Goal: Information Seeking & Learning: Learn about a topic

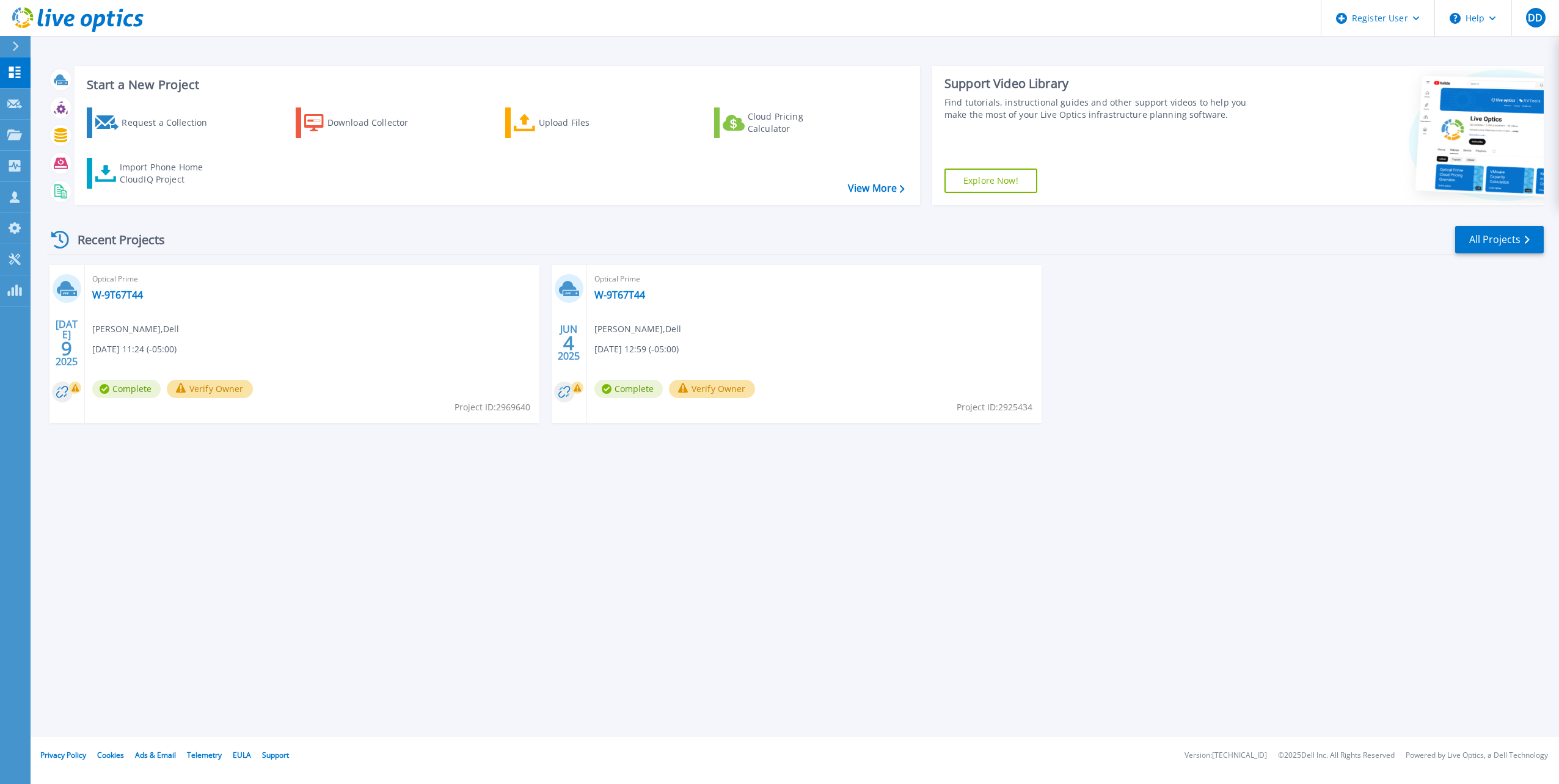
click at [11, 48] on button at bounding box center [15, 47] width 31 height 21
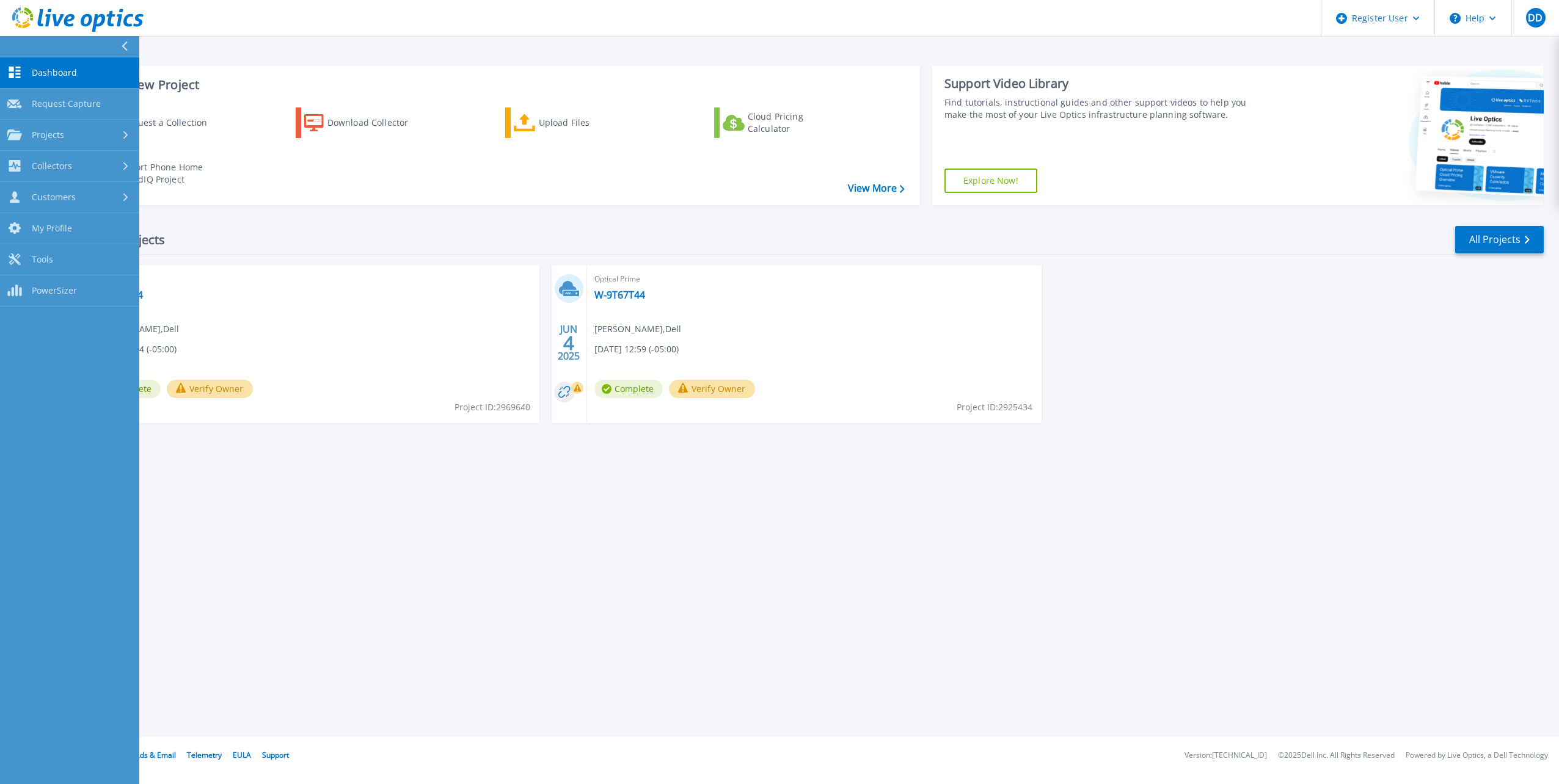
click at [211, 219] on div "Recent Projects All Projects JUL 9 2025 Optical Prime W-9T67T44 Diego Diaz , De…" at bounding box center [795, 336] width 1497 height 242
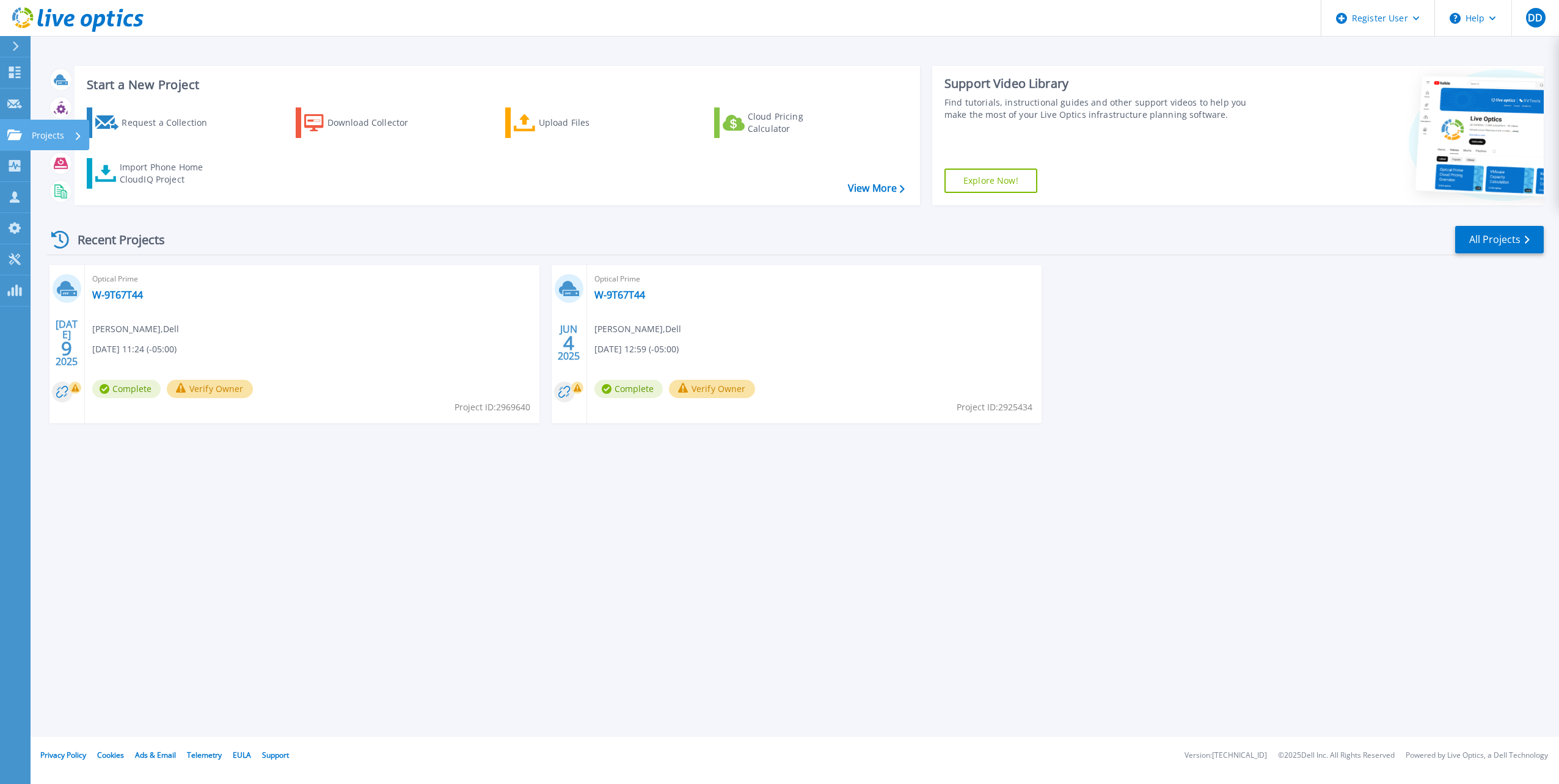
click at [16, 131] on icon at bounding box center [15, 135] width 15 height 11
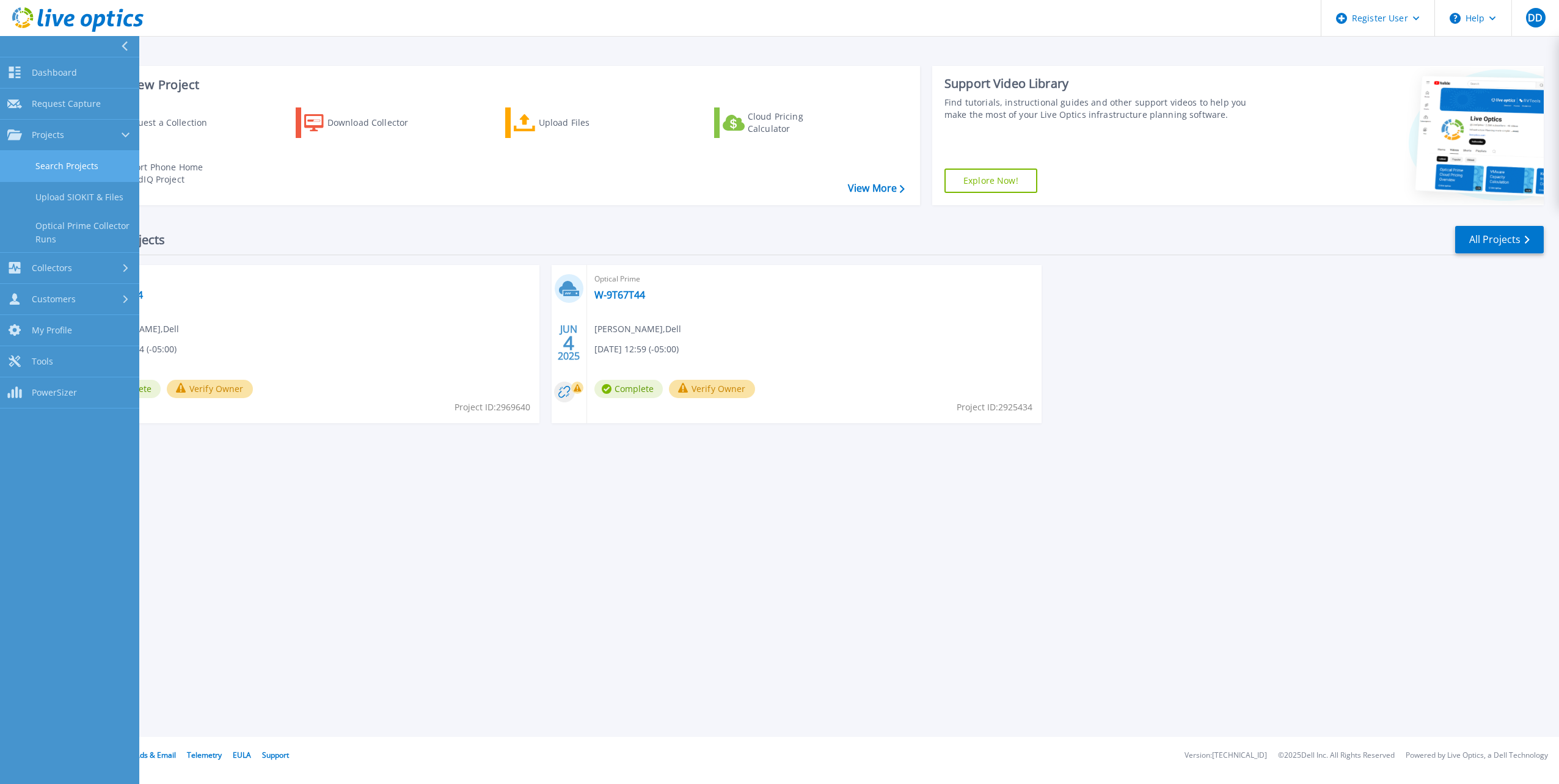
click at [76, 165] on link "Search Projects" at bounding box center [70, 166] width 140 height 31
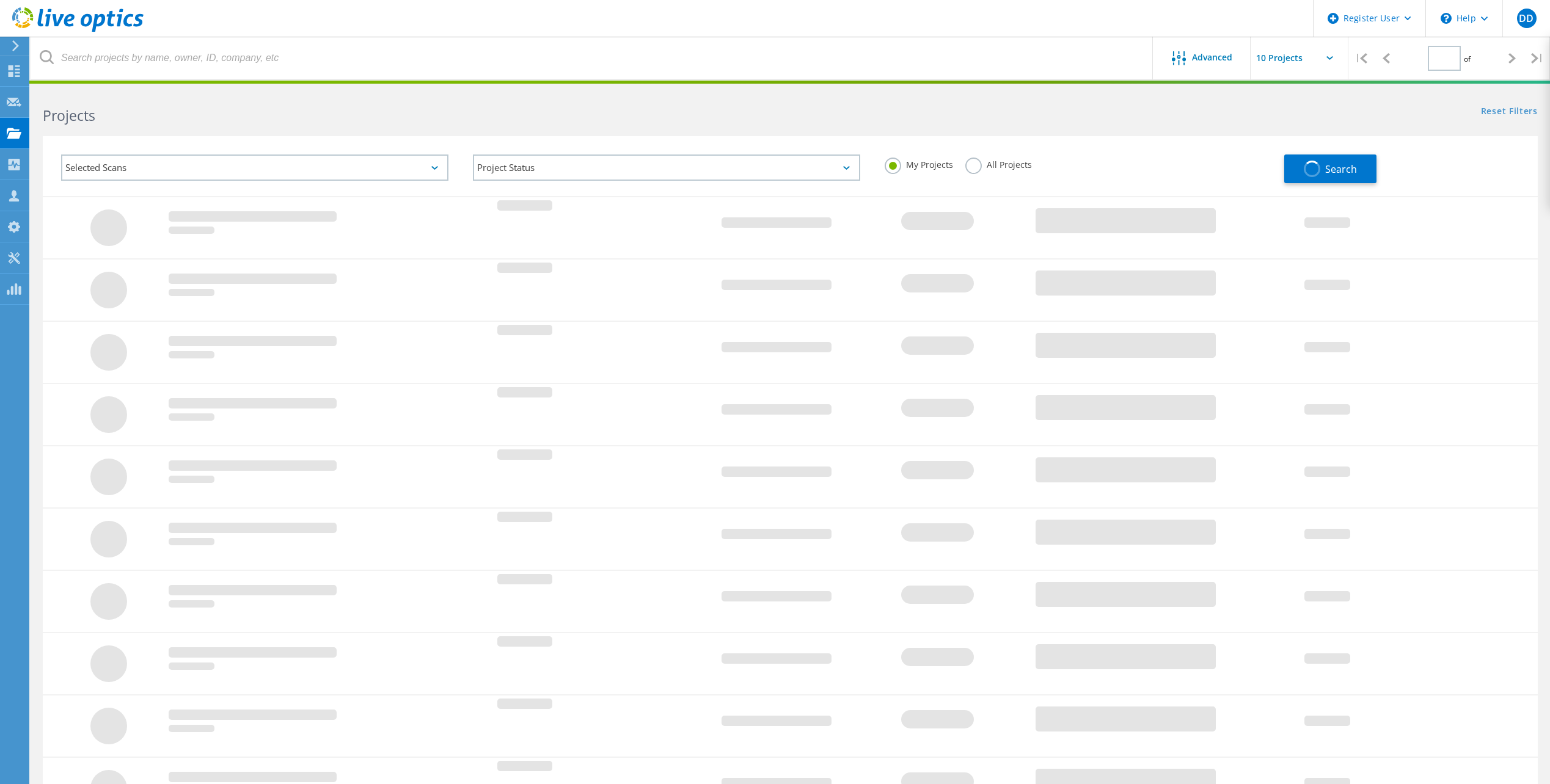
type input "1"
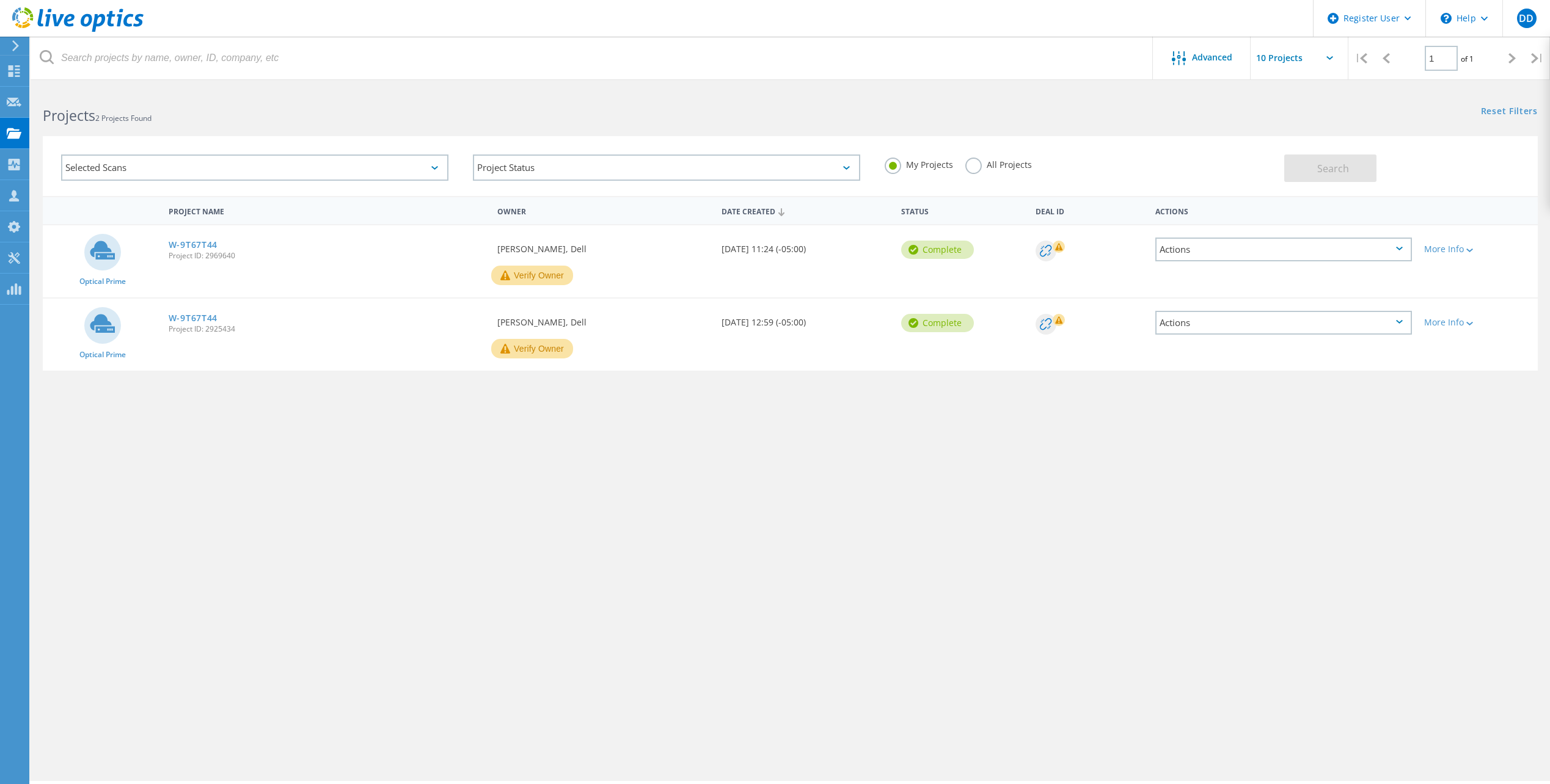
click at [973, 169] on label "All Projects" at bounding box center [998, 163] width 67 height 12
click at [0, 0] on input "All Projects" at bounding box center [0, 0] width 0 height 0
click at [1295, 172] on button "Search" at bounding box center [1330, 168] width 92 height 27
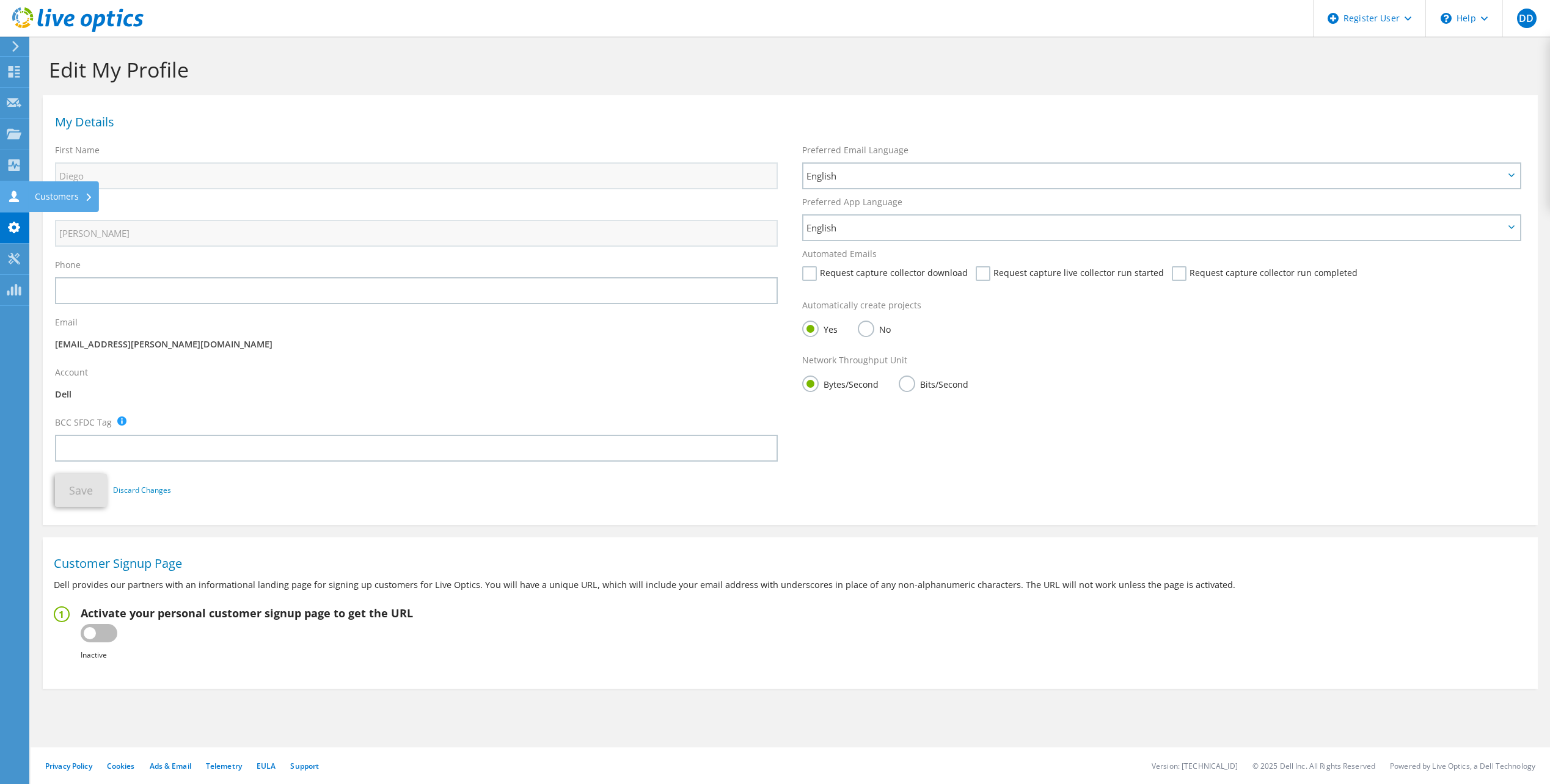
click at [11, 195] on icon at bounding box center [14, 196] width 15 height 12
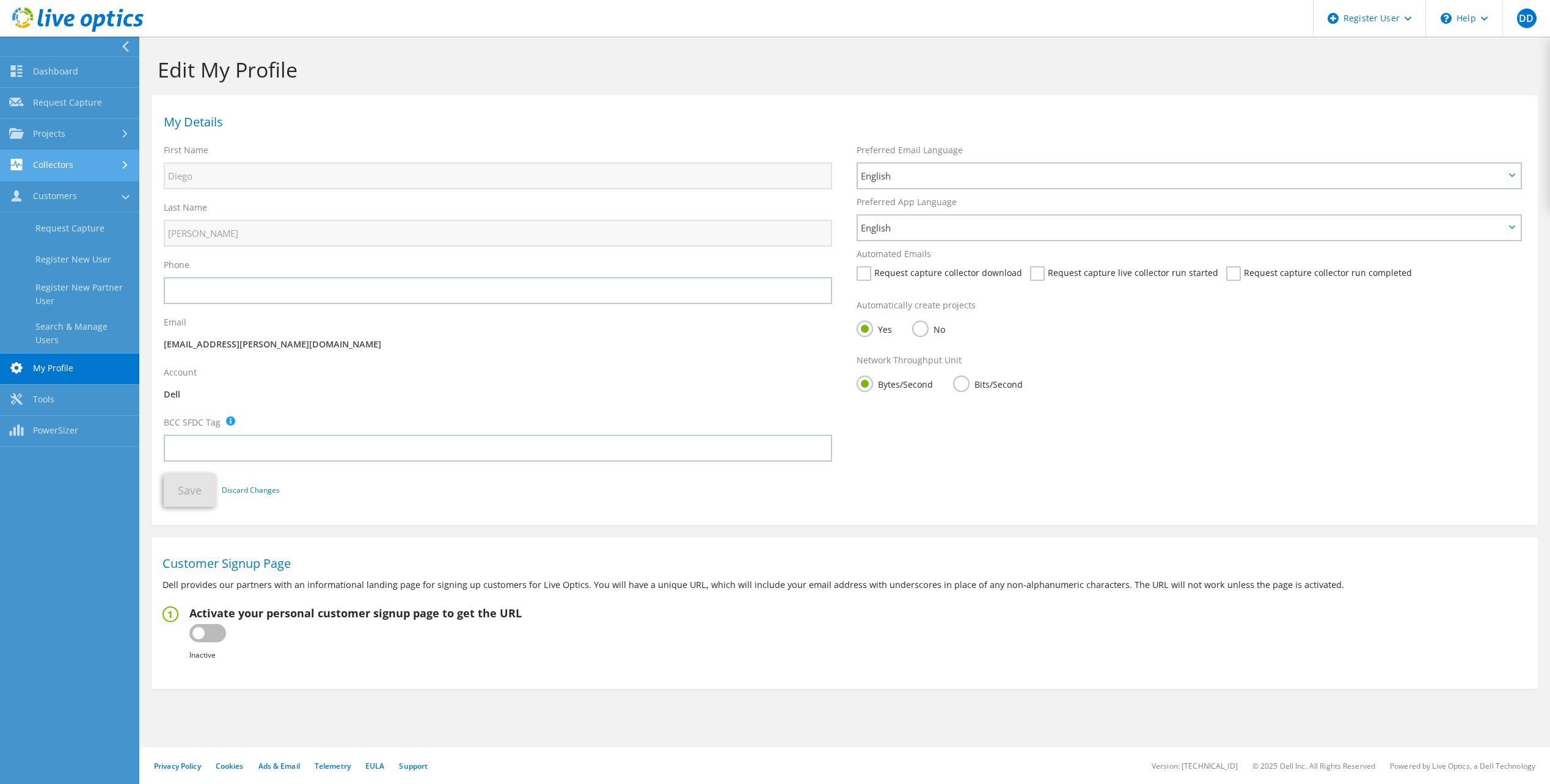
click at [53, 159] on link "Collectors" at bounding box center [70, 166] width 139 height 31
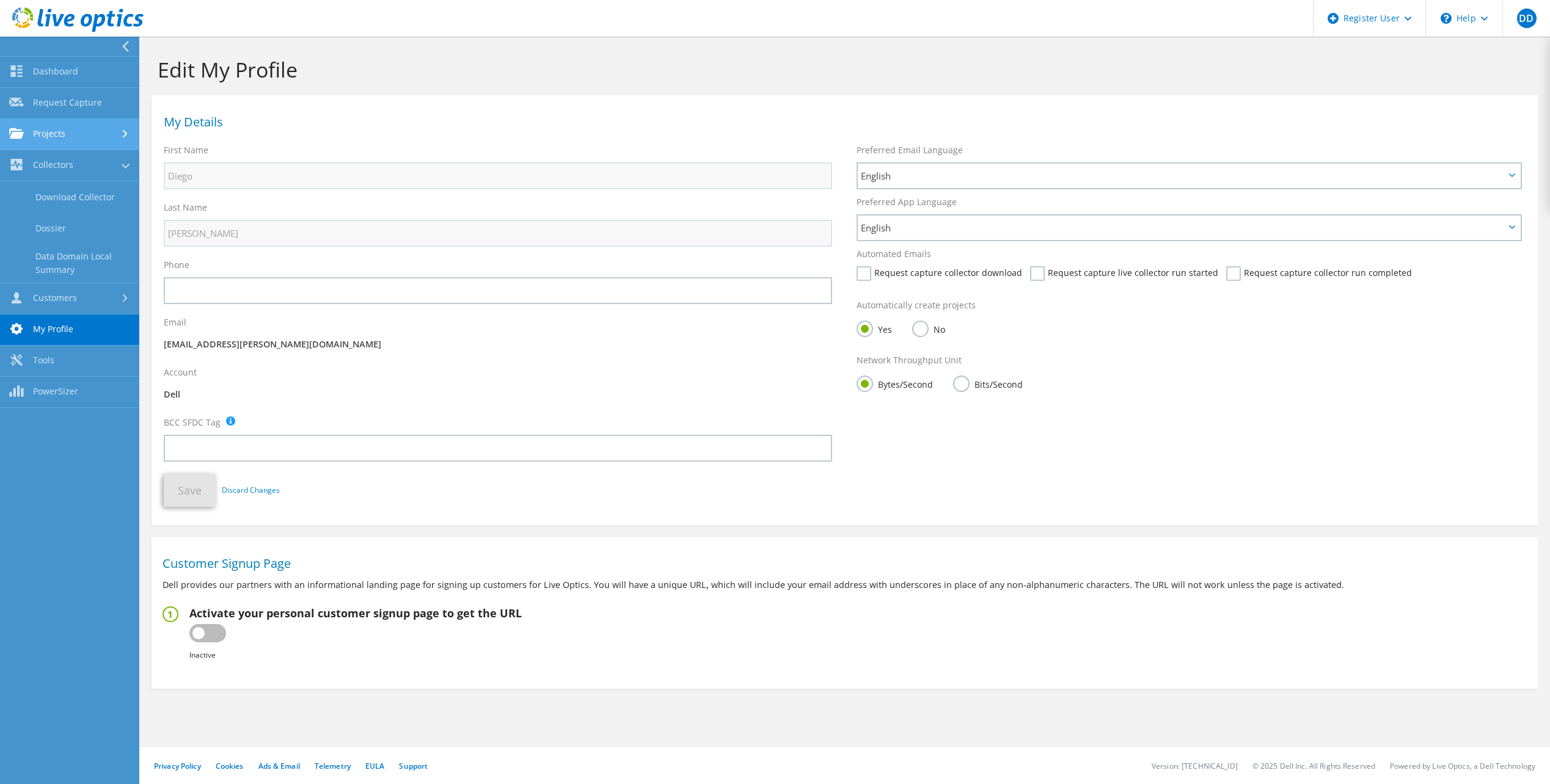
click at [85, 136] on link "Projects" at bounding box center [70, 135] width 139 height 31
click at [105, 234] on link "Optical Prime Collector Runs" at bounding box center [70, 232] width 139 height 39
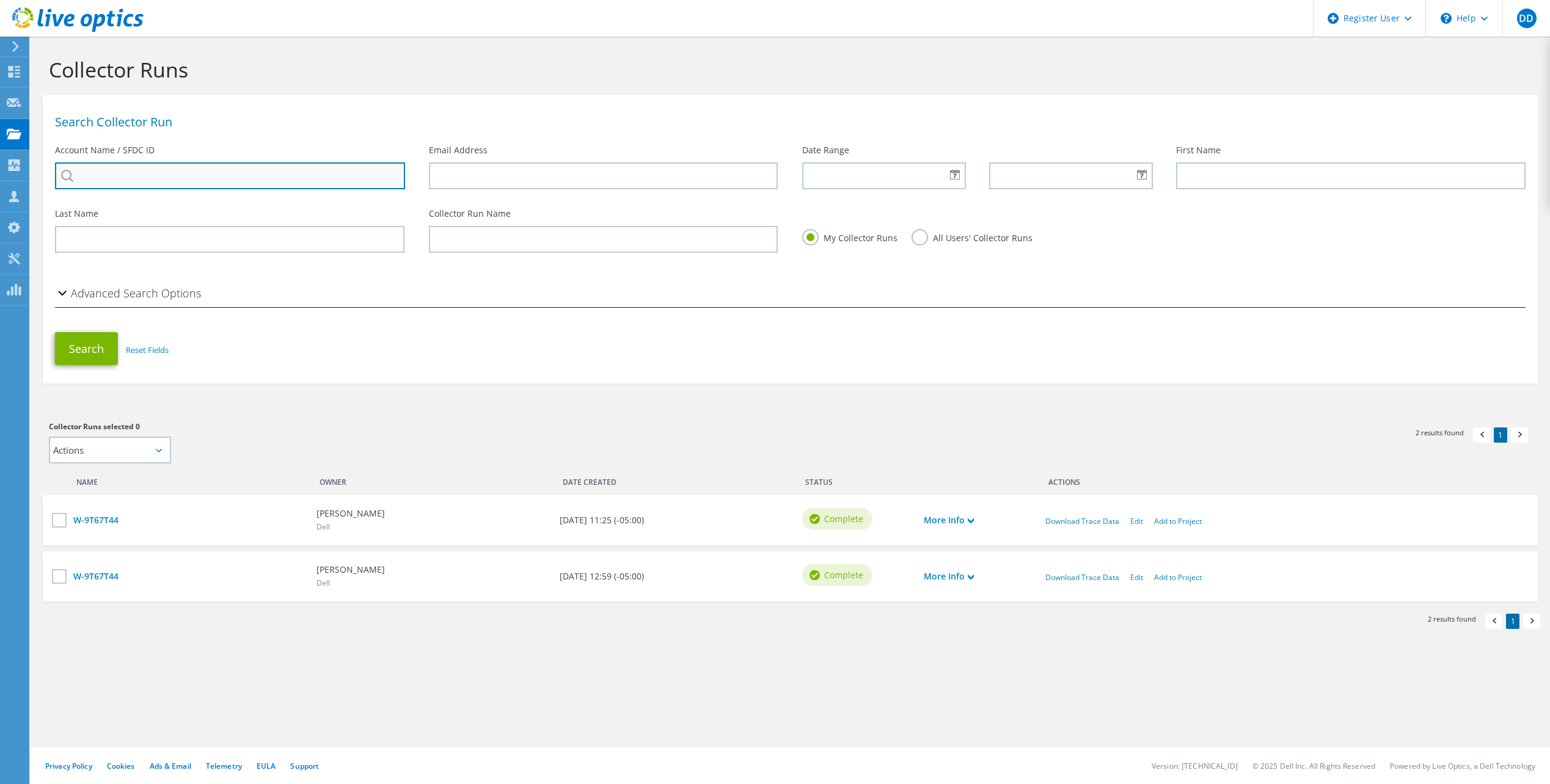
click at [158, 176] on input "search" at bounding box center [230, 176] width 350 height 27
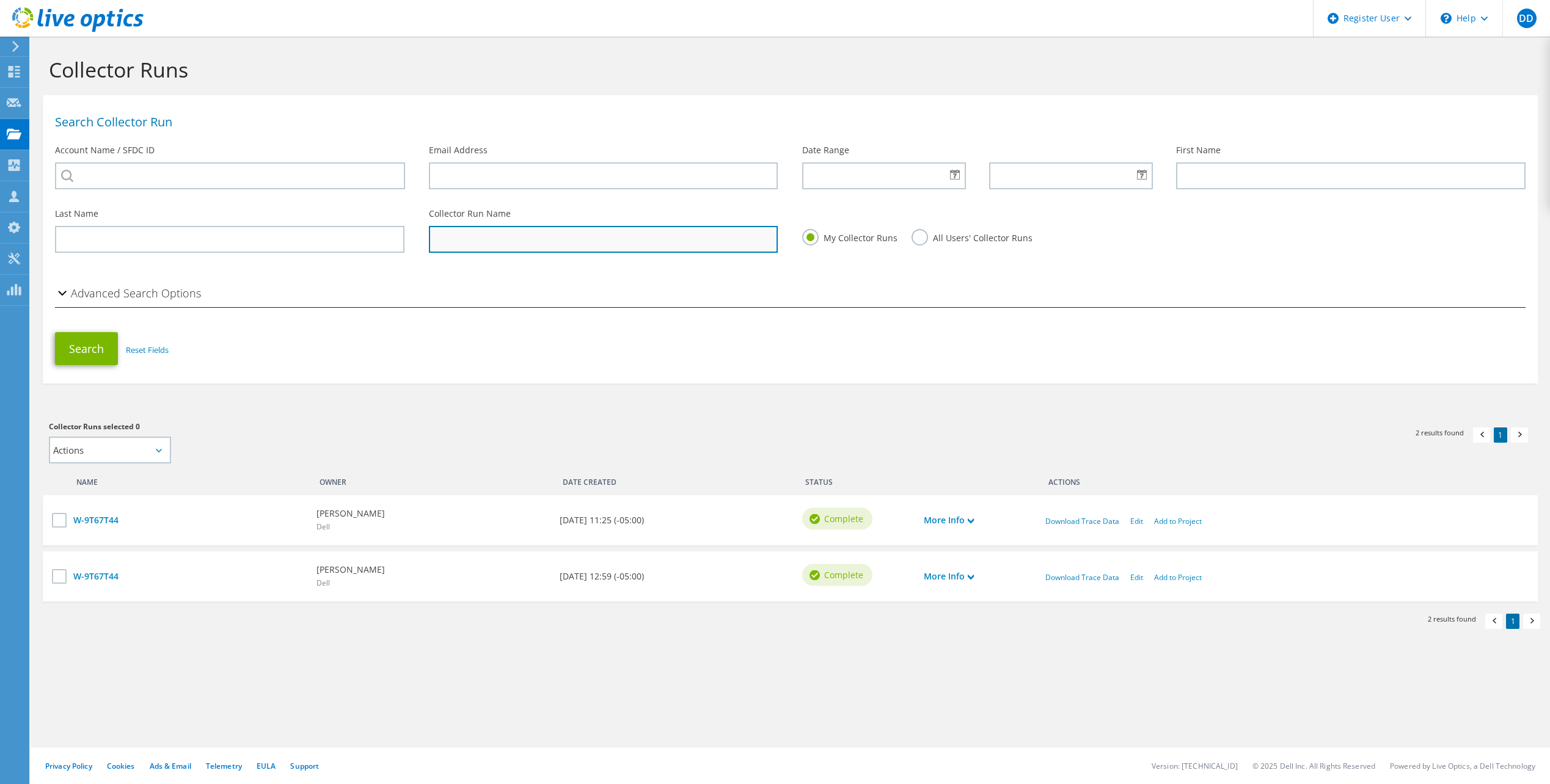
click at [491, 239] on input "text" at bounding box center [603, 239] width 349 height 27
click at [118, 293] on h2 "Advanced Search Options" at bounding box center [128, 293] width 146 height 24
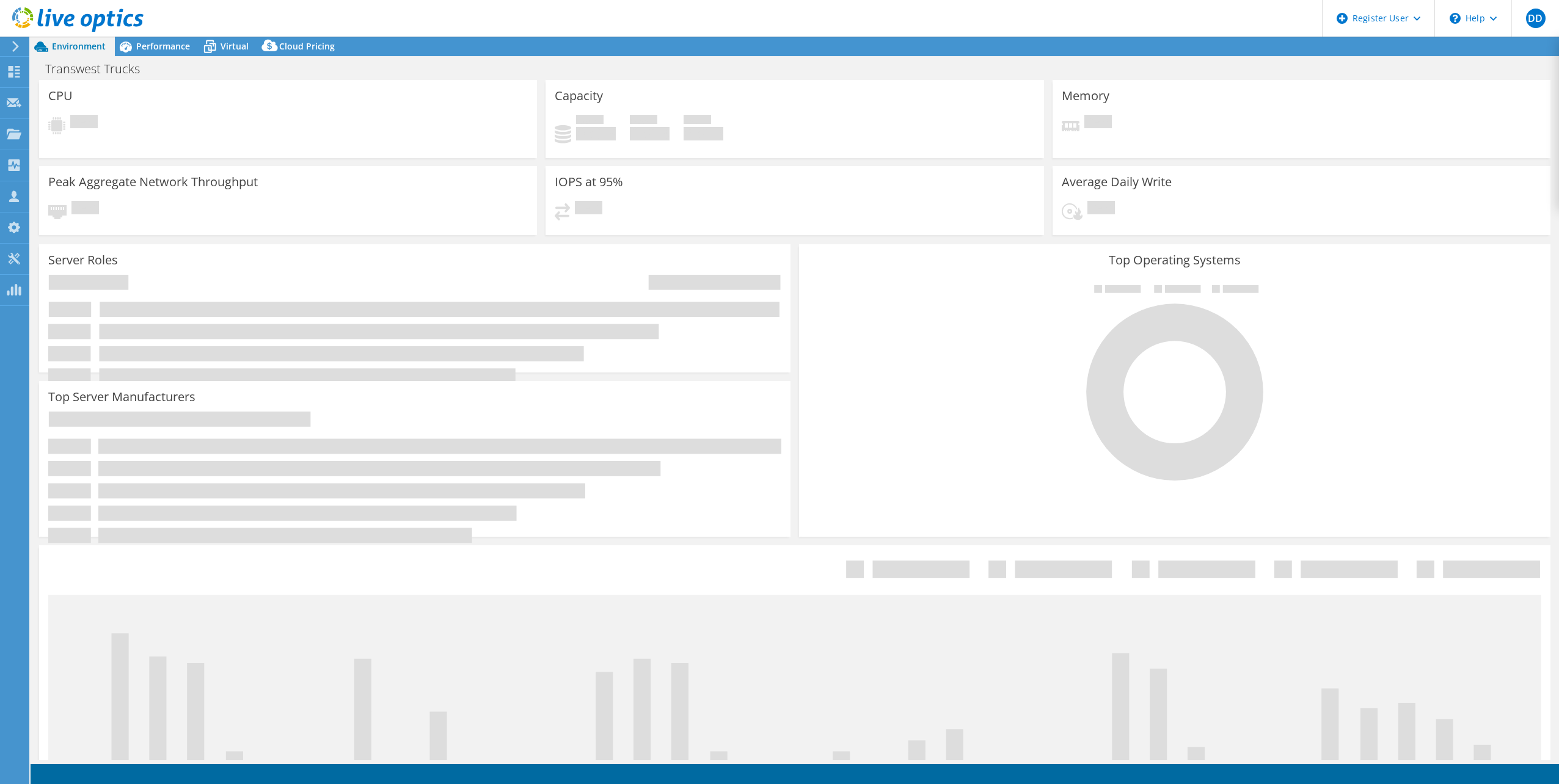
select select "USD"
select select "USWest"
select select "USD"
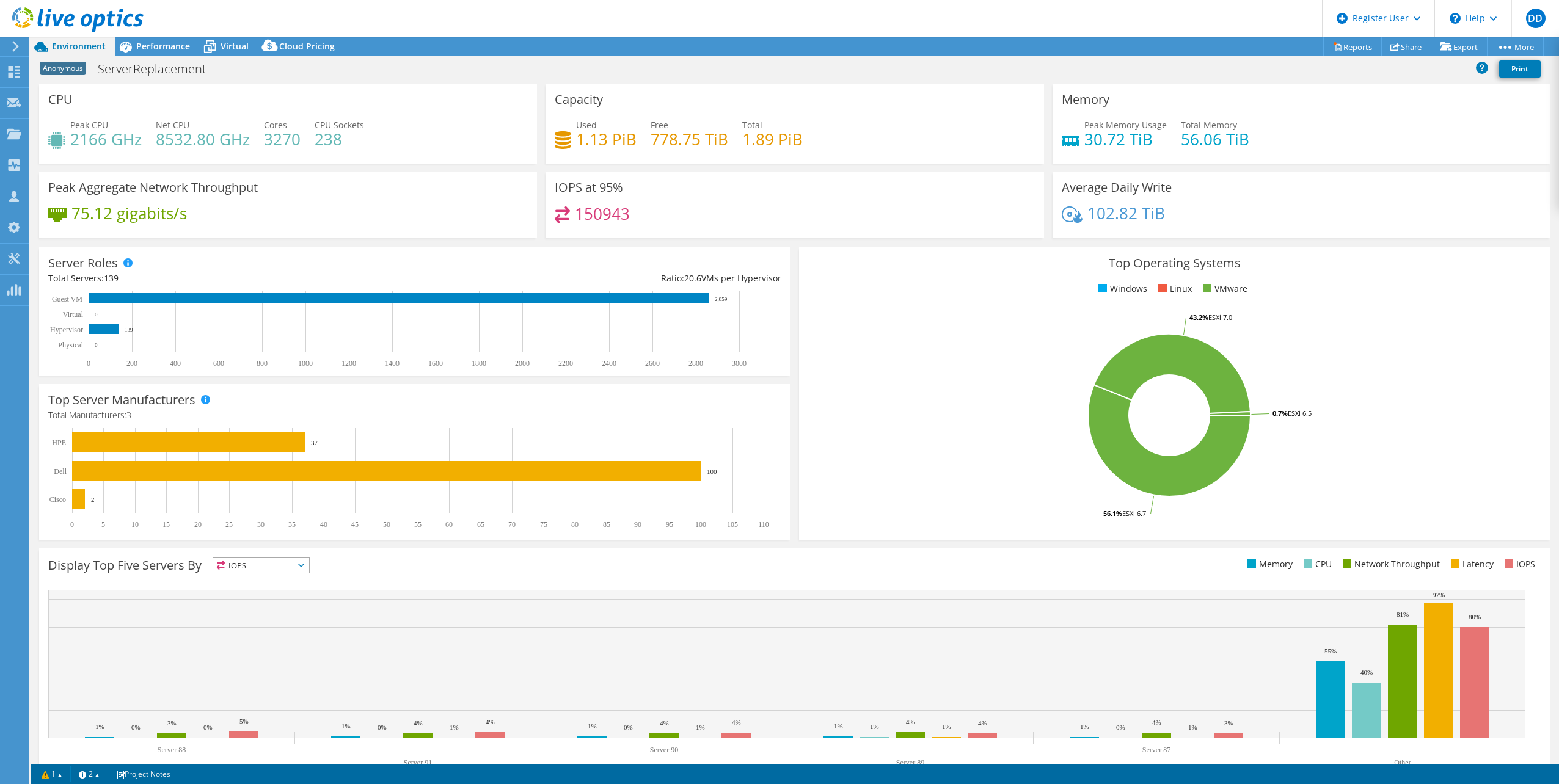
select select "USEast"
click at [153, 52] on div "Performance" at bounding box center [156, 46] width 84 height 19
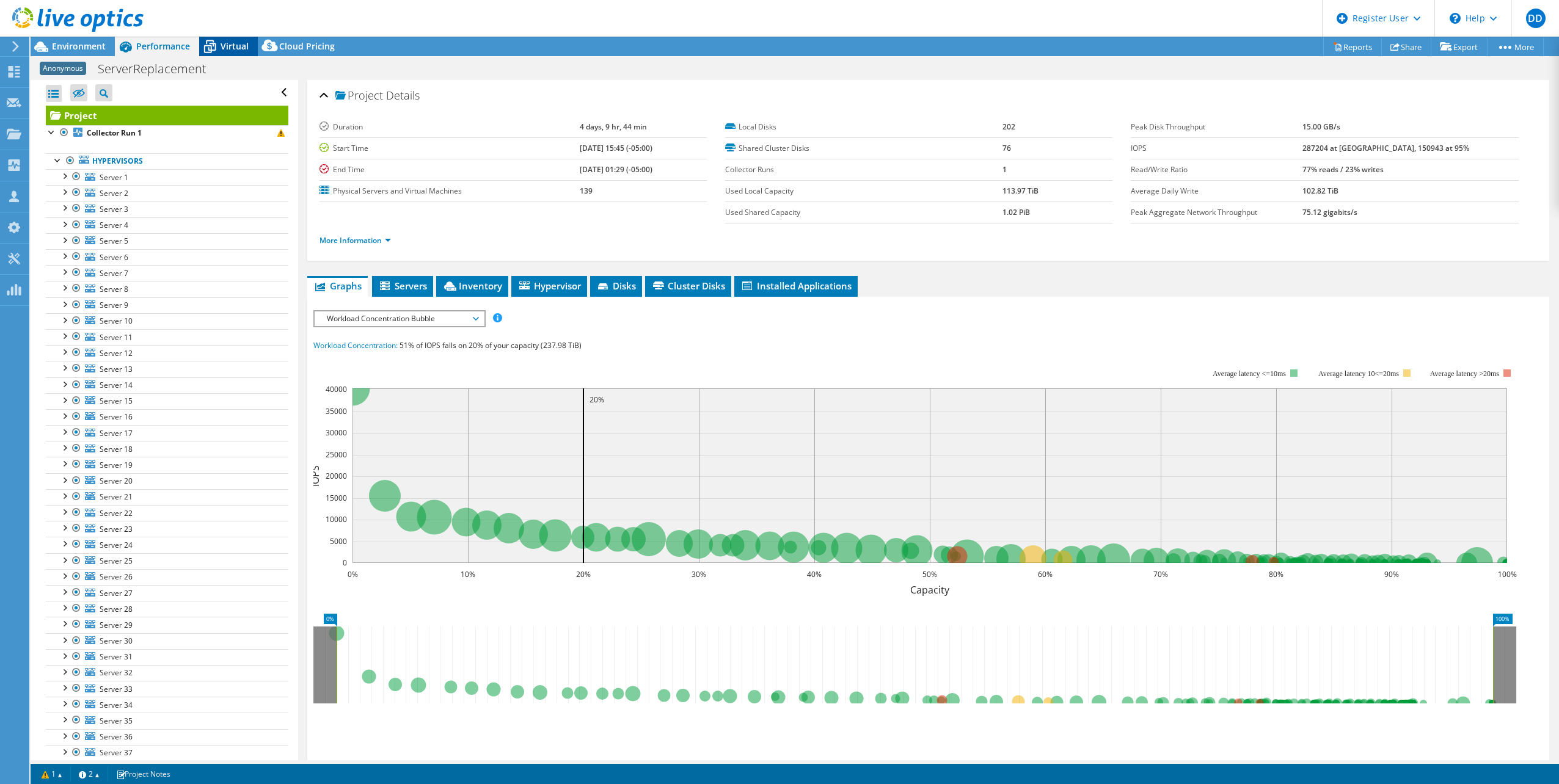
click at [221, 48] on span "Virtual" at bounding box center [234, 46] width 28 height 12
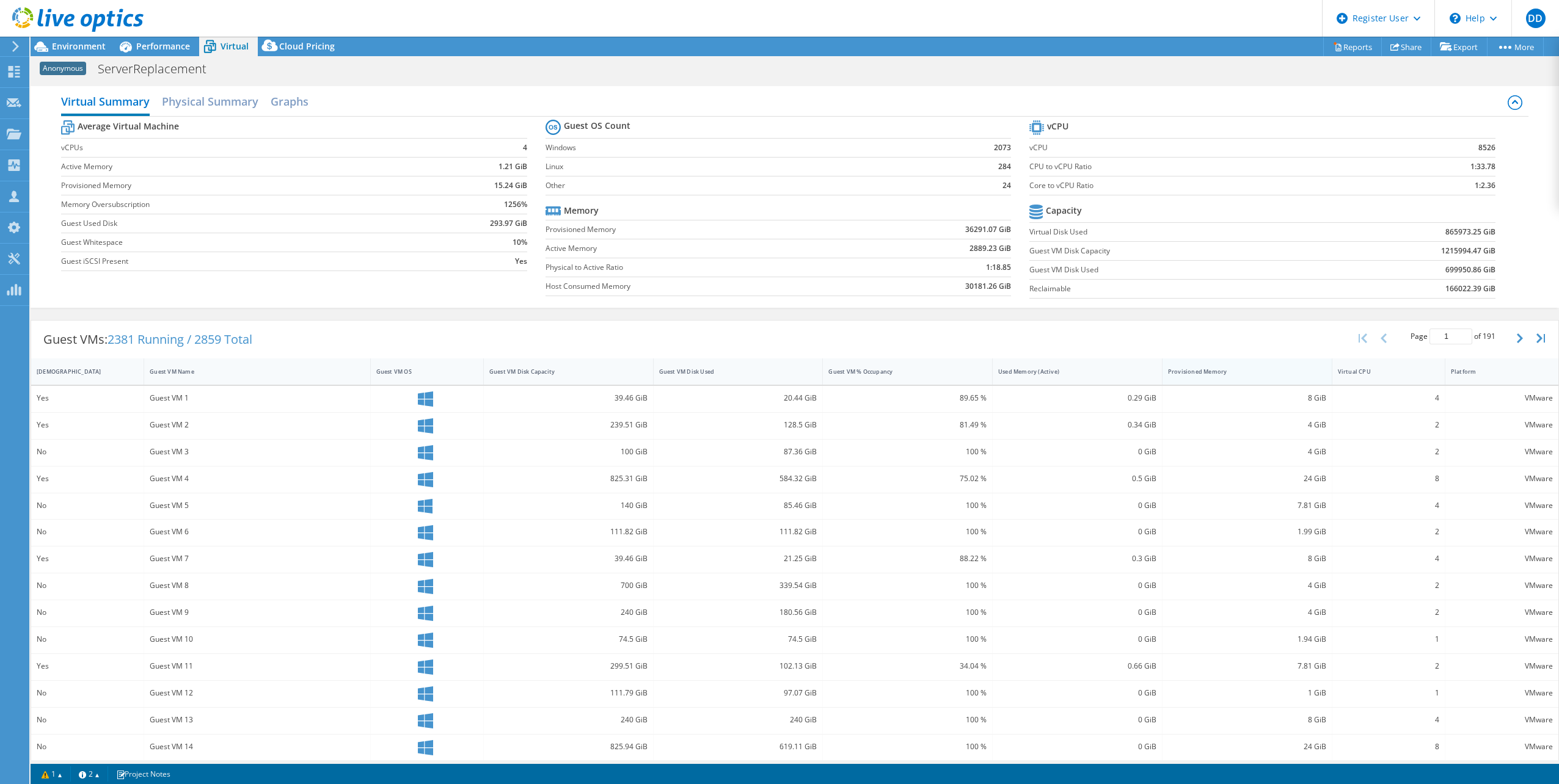
click at [1271, 375] on div "Provisioned Memory" at bounding box center [1240, 372] width 154 height 19
click at [1271, 376] on div "Provisioned Memory" at bounding box center [1240, 372] width 154 height 19
click at [207, 105] on h2 "Physical Summary" at bounding box center [210, 102] width 97 height 27
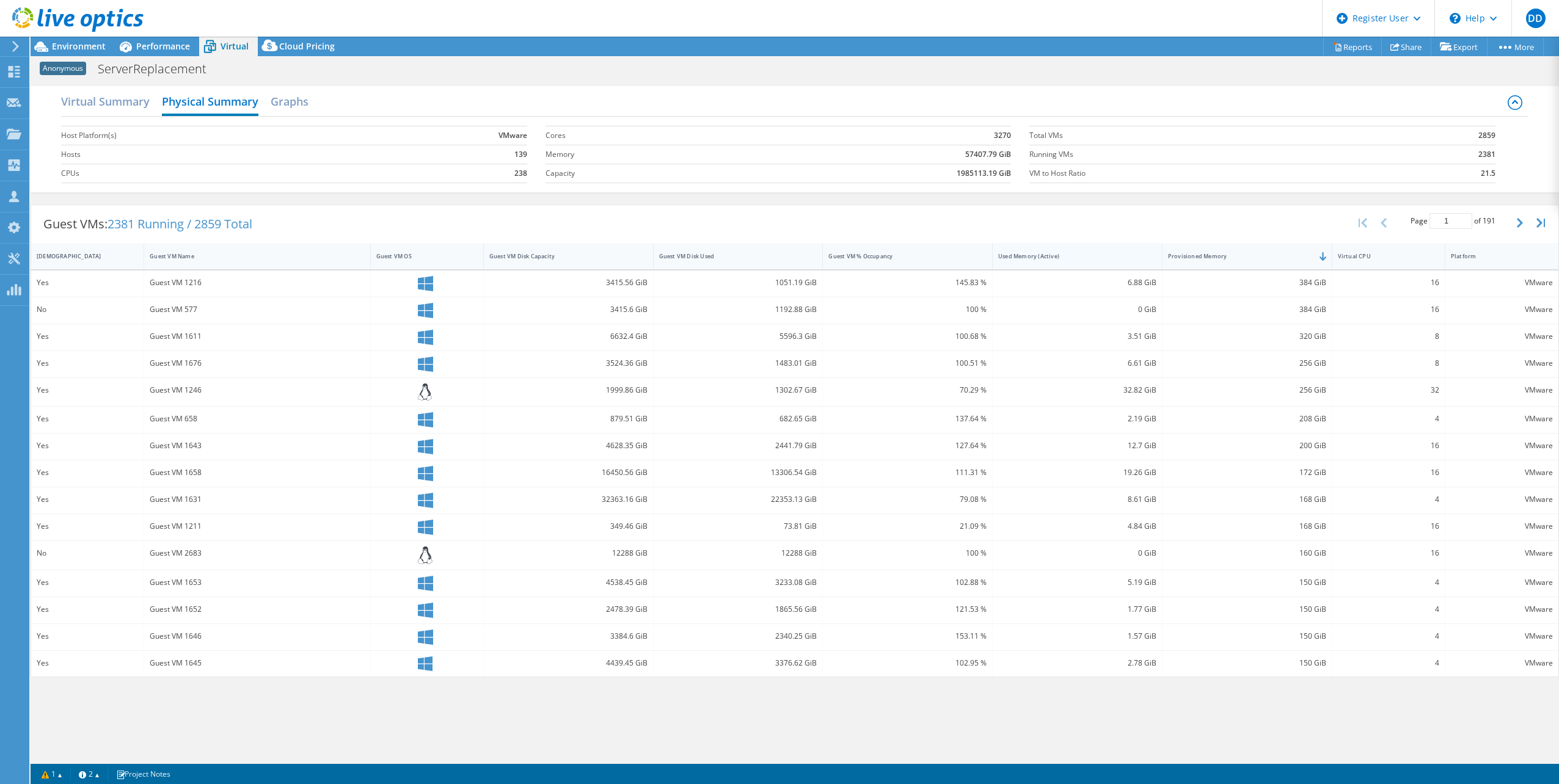
click at [1121, 261] on div "Used Memory (Active)" at bounding box center [1070, 256] width 154 height 19
click at [194, 285] on div "Guest VM 1735" at bounding box center [257, 283] width 214 height 14
click at [141, 44] on span "Performance" at bounding box center [163, 46] width 54 height 12
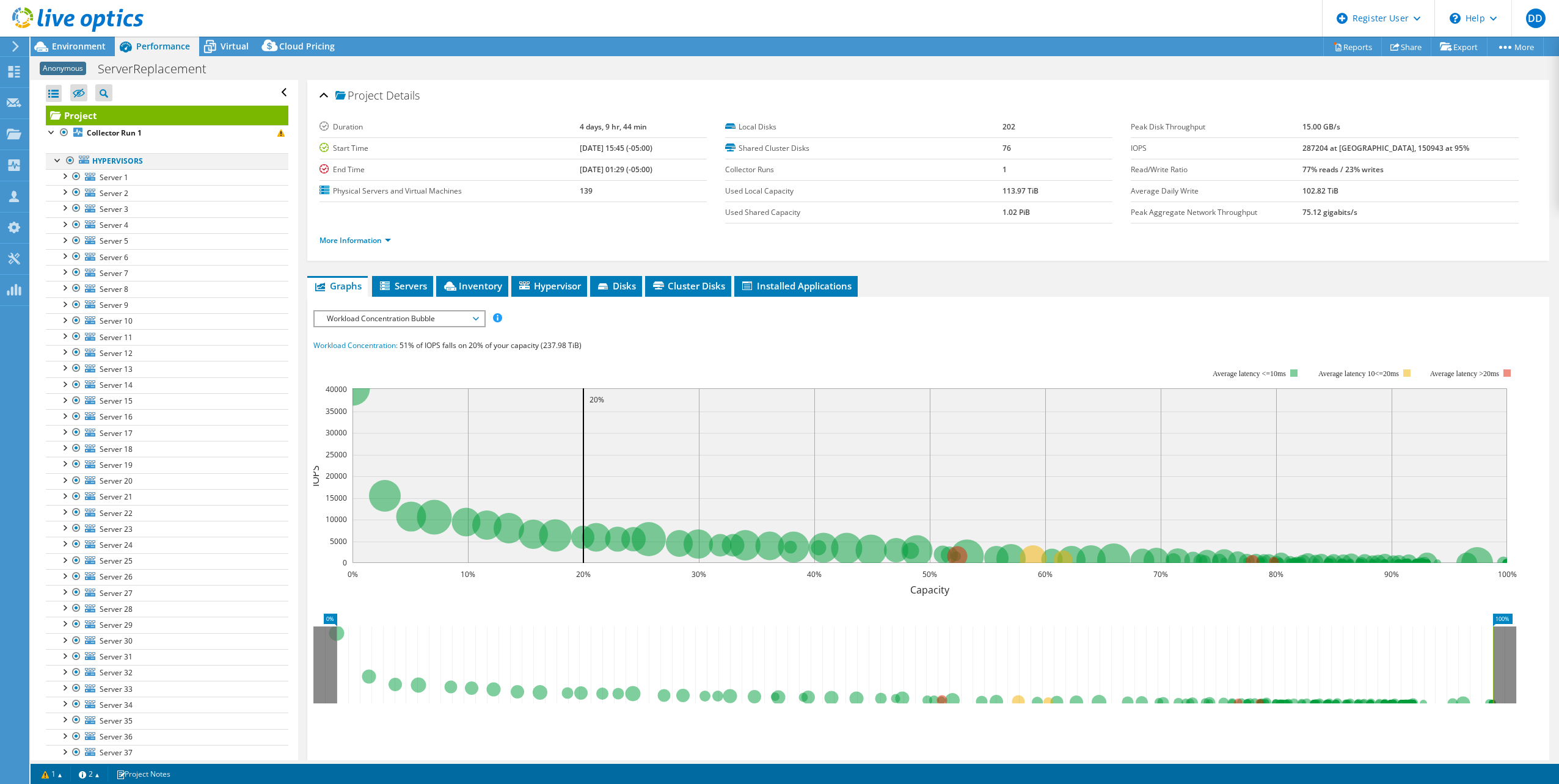
click at [59, 156] on div at bounding box center [58, 159] width 12 height 12
click at [47, 207] on div at bounding box center [52, 202] width 12 height 12
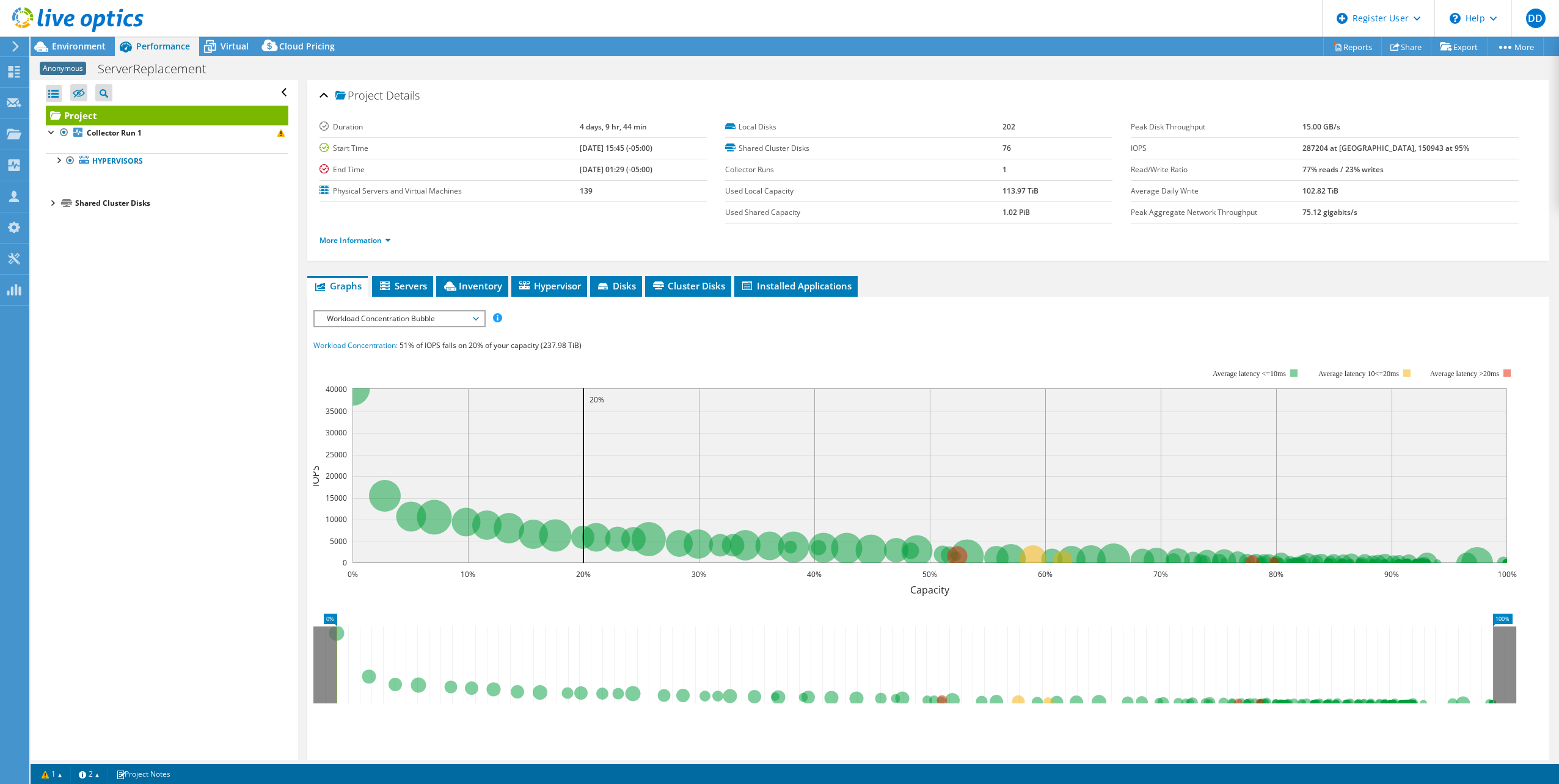
click at [83, 32] on link at bounding box center [78, 29] width 131 height 11
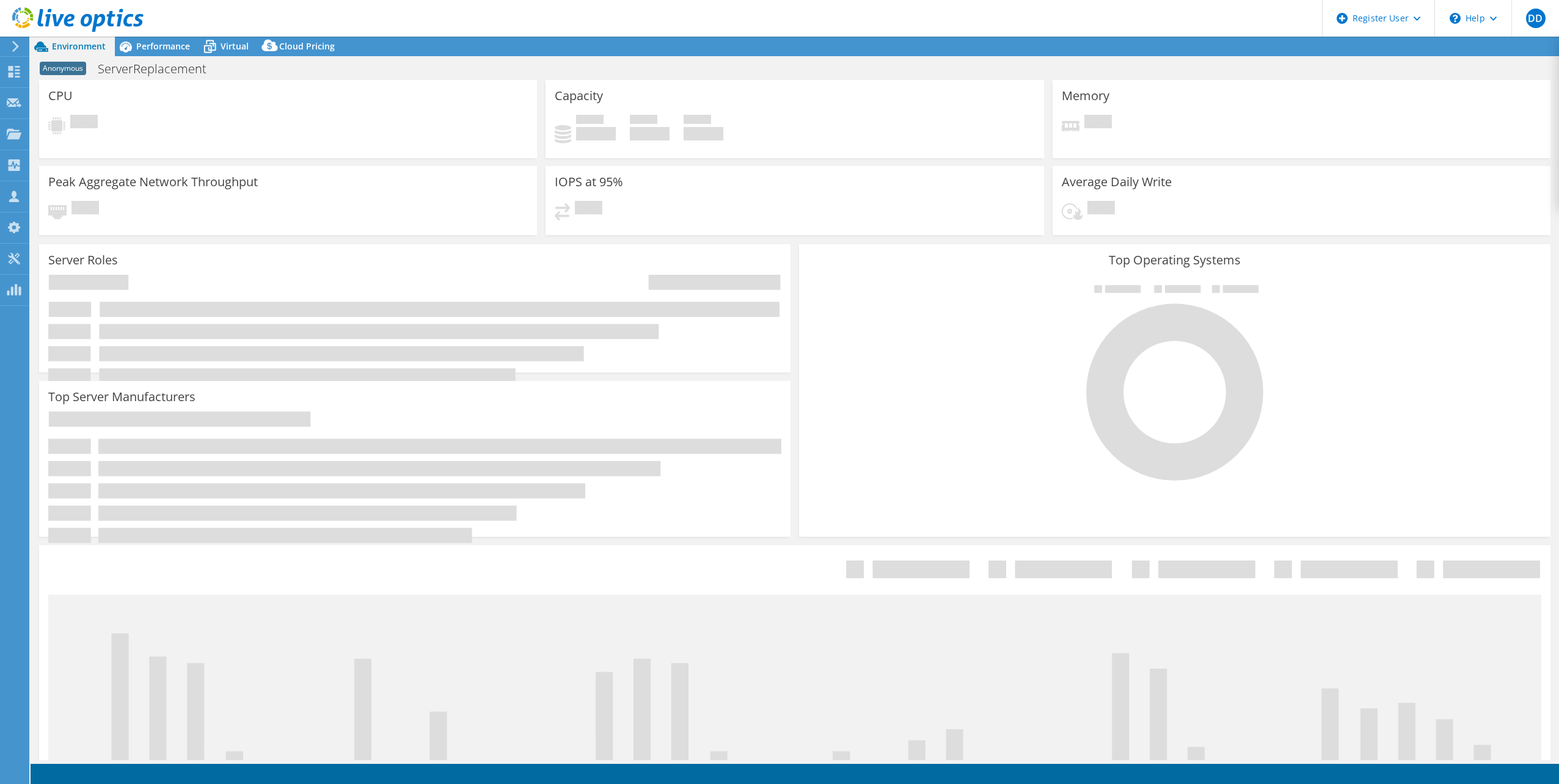
select select
select select "USEast"
select select "USD"
